Goal: Check status

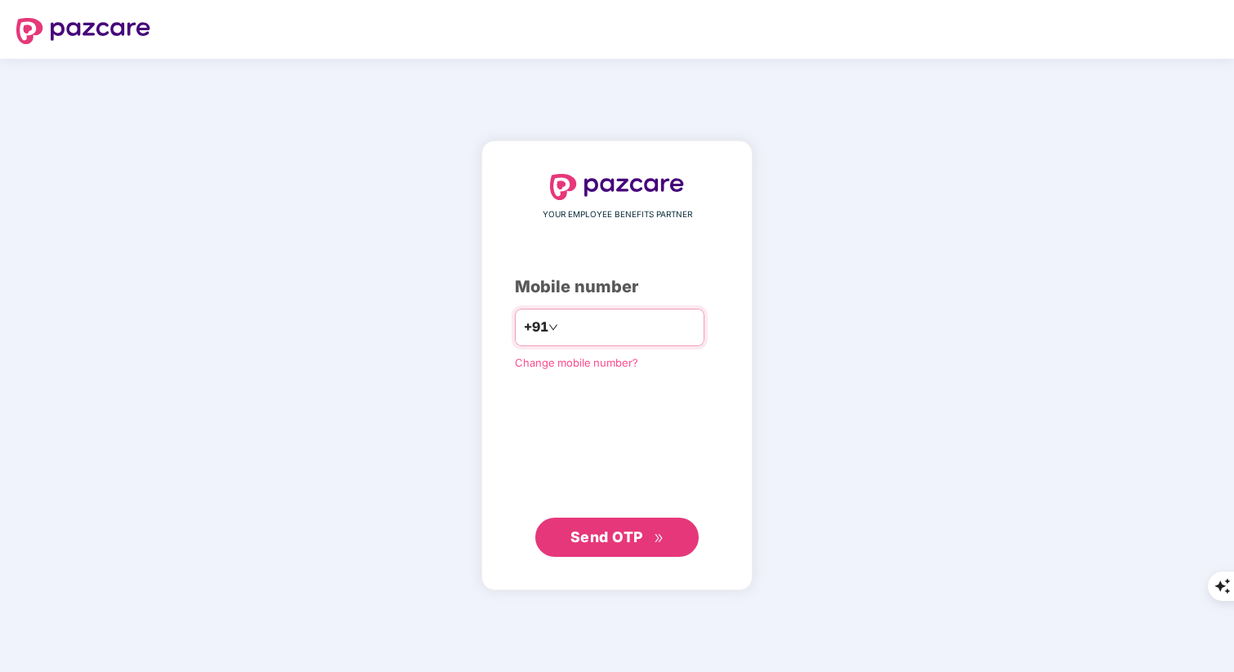
click at [605, 333] on input "number" at bounding box center [628, 328] width 134 height 26
type input "**********"
click at [604, 527] on span "Send OTP" at bounding box center [617, 536] width 94 height 23
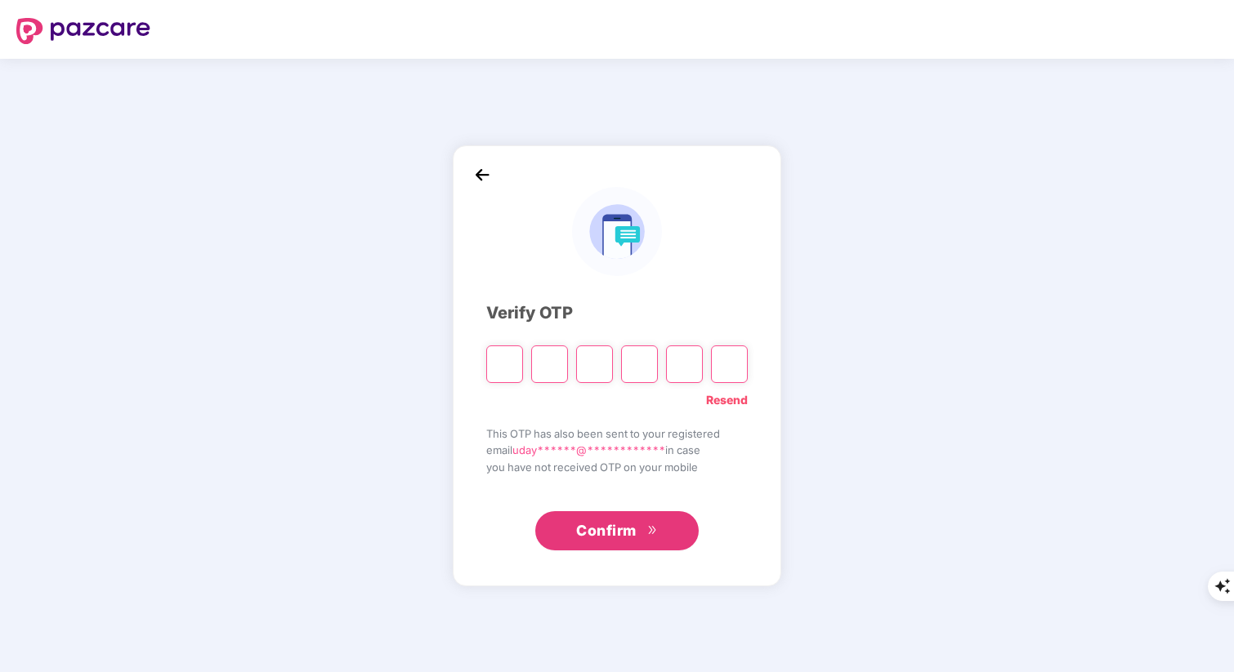
type input "*"
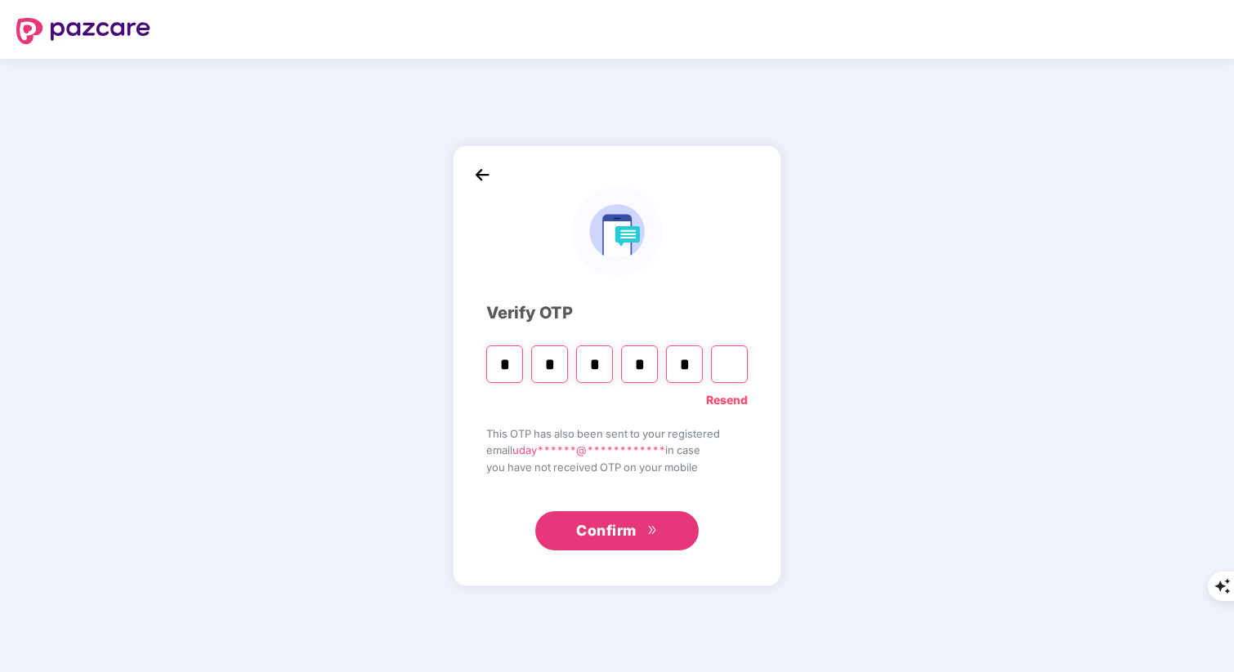
type input "*"
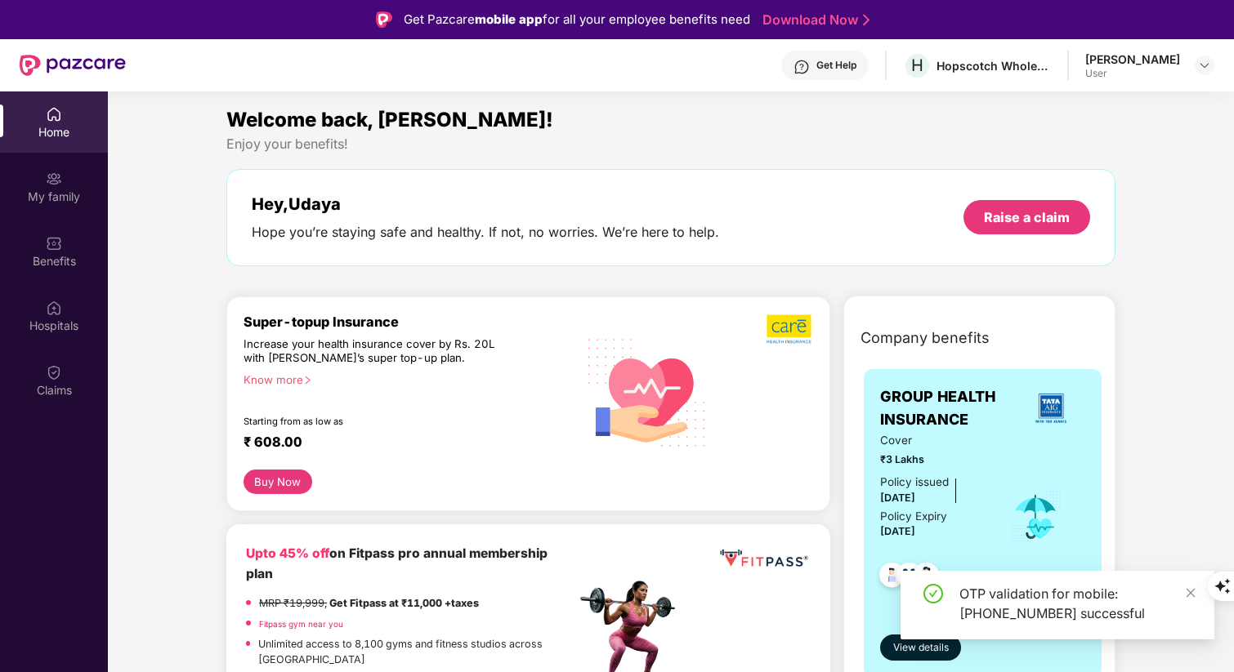
click at [507, 275] on div "Welcome back, [PERSON_NAME]! Enjoy your benefits! Hey, [PERSON_NAME] Hope you’r…" at bounding box center [671, 194] width 902 height 178
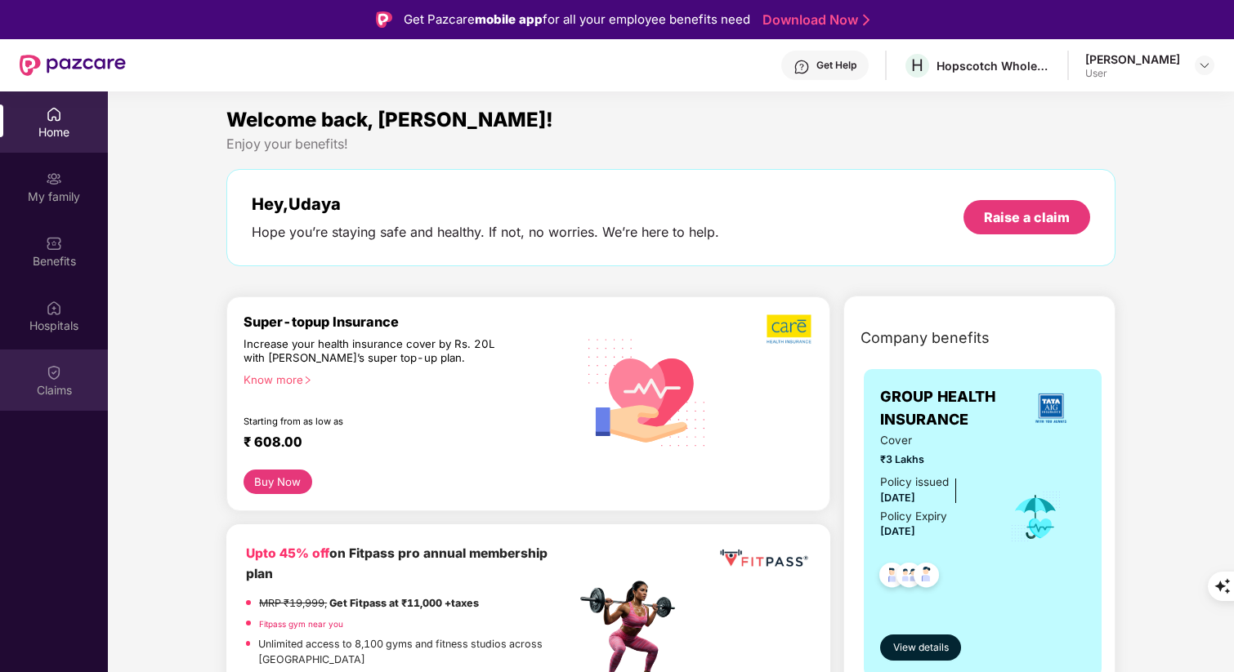
click at [65, 377] on div "Claims" at bounding box center [54, 380] width 108 height 61
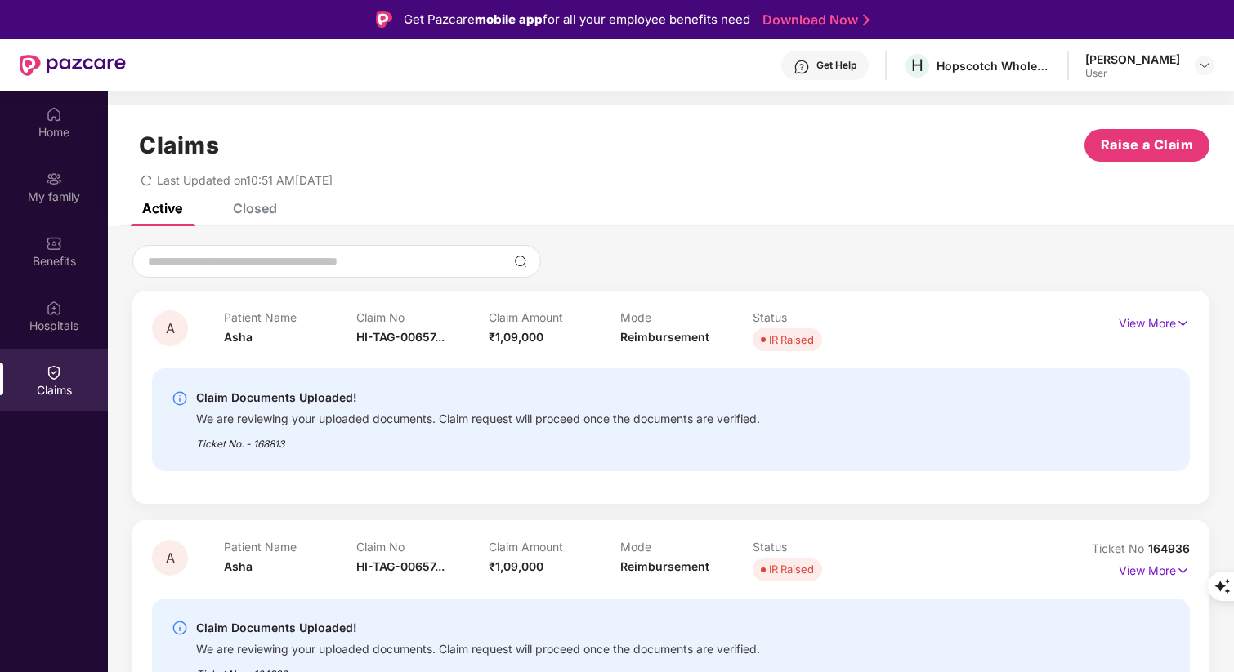
click at [703, 225] on div "Active Closed" at bounding box center [671, 214] width 1126 height 23
click at [47, 116] on img at bounding box center [54, 114] width 16 height 16
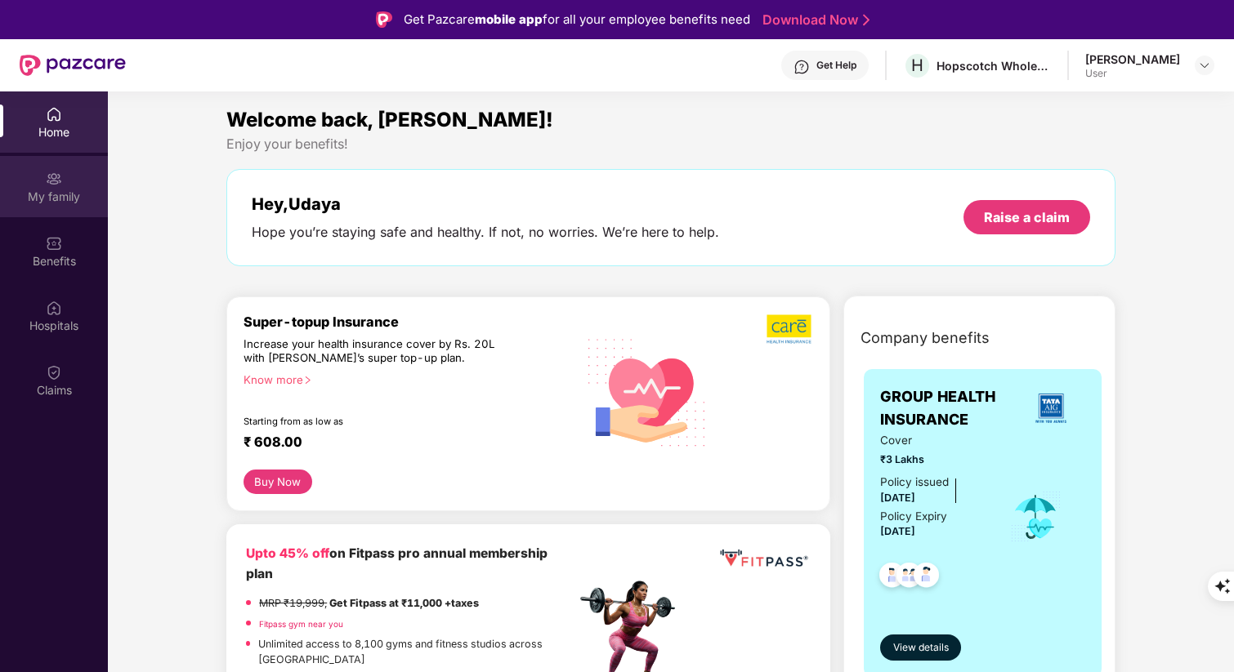
click at [65, 186] on div "My family" at bounding box center [54, 186] width 108 height 61
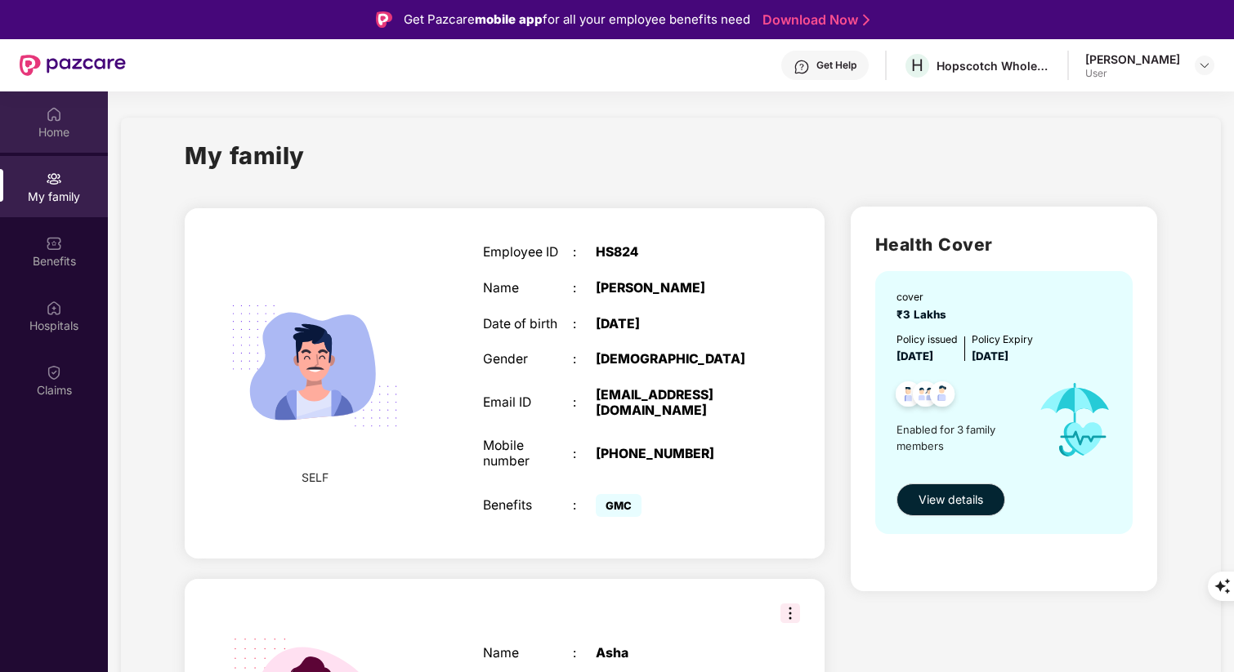
click at [56, 118] on img at bounding box center [54, 114] width 16 height 16
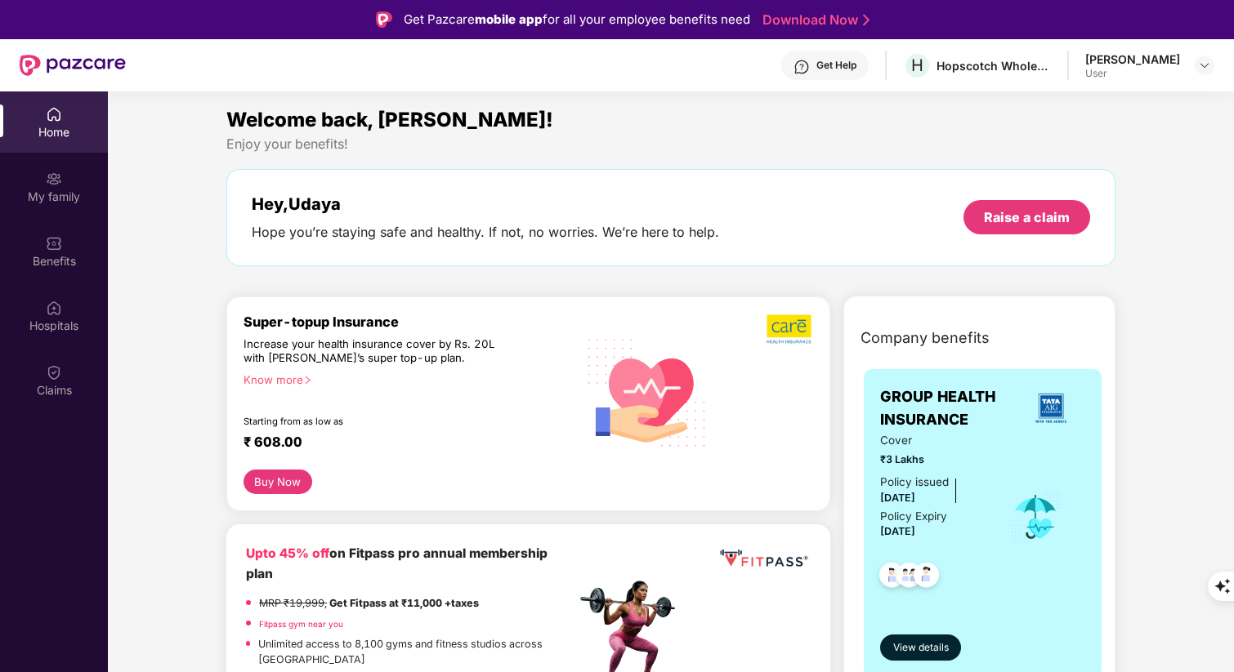
click at [529, 119] on div "Welcome back, [PERSON_NAME]!" at bounding box center [670, 120] width 889 height 31
click at [460, 141] on div "Enjoy your benefits!" at bounding box center [670, 144] width 889 height 17
click at [56, 366] on img at bounding box center [54, 372] width 16 height 16
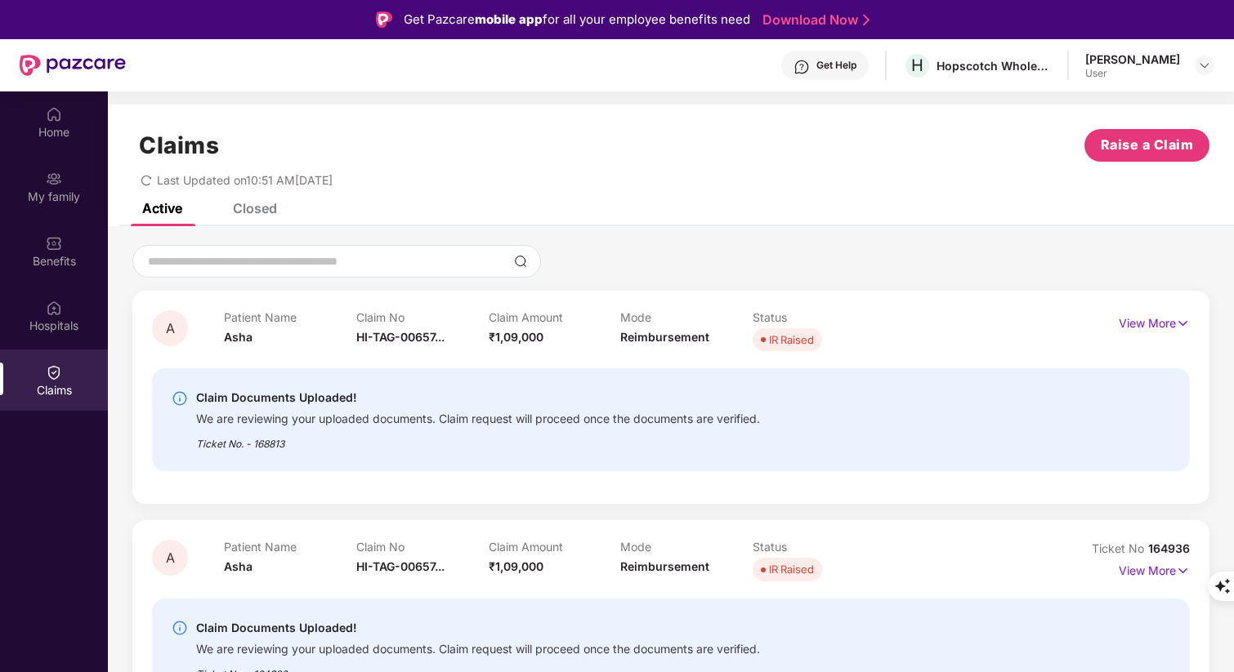
click at [269, 215] on div "Closed" at bounding box center [255, 208] width 44 height 16
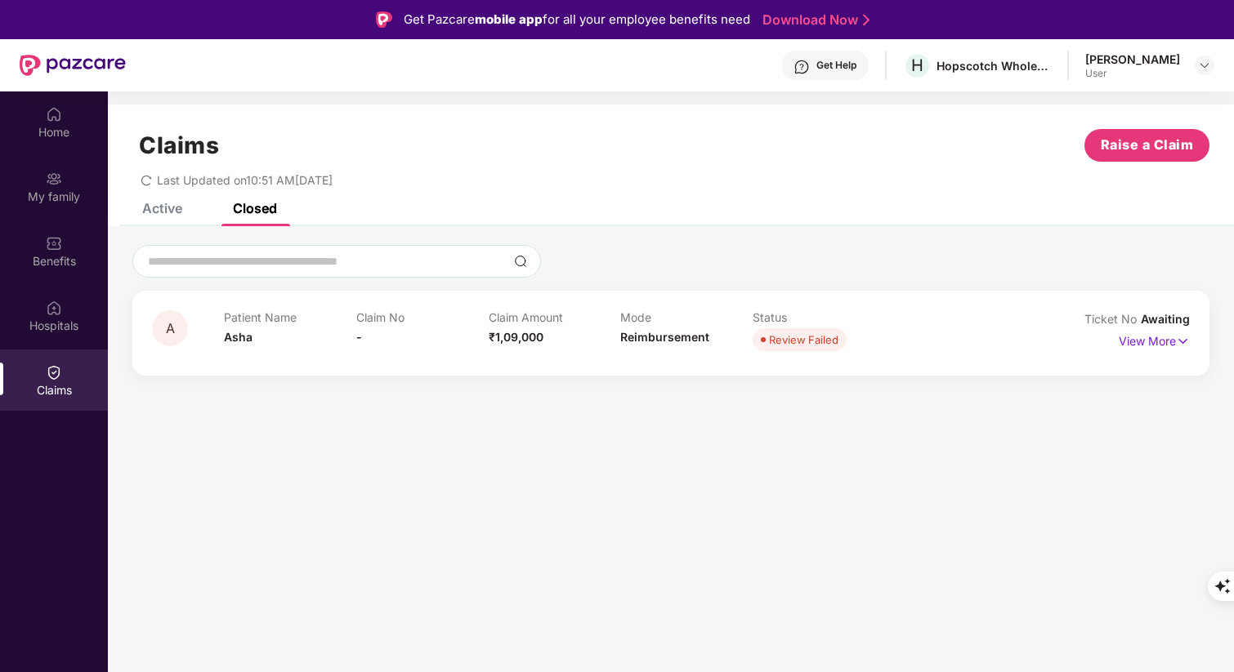
click at [177, 202] on div "Claims Raise a Claim Last Updated on 10:51 AM[DATE]" at bounding box center [671, 154] width 1126 height 99
click at [161, 208] on div "Active" at bounding box center [162, 208] width 40 height 16
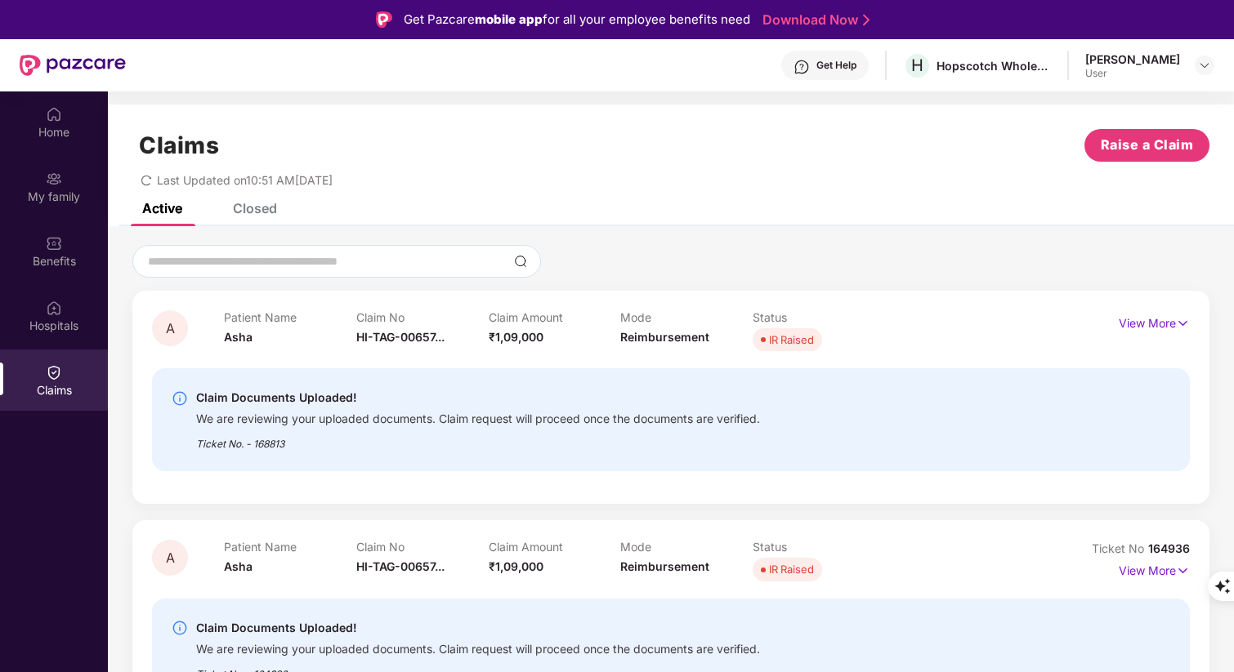
click at [466, 219] on div "Active Closed" at bounding box center [671, 214] width 1126 height 23
click at [820, 67] on div "Get Help" at bounding box center [836, 65] width 40 height 13
click at [575, 199] on div "Claims Raise a Claim Last Updated on 10:51 AM, 03 Sep 2025" at bounding box center [671, 154] width 1126 height 99
click at [555, 171] on div "Last Updated on 10:51 AM, 03 Sep 2025" at bounding box center [670, 174] width 1077 height 25
